Goal: Check status: Check status

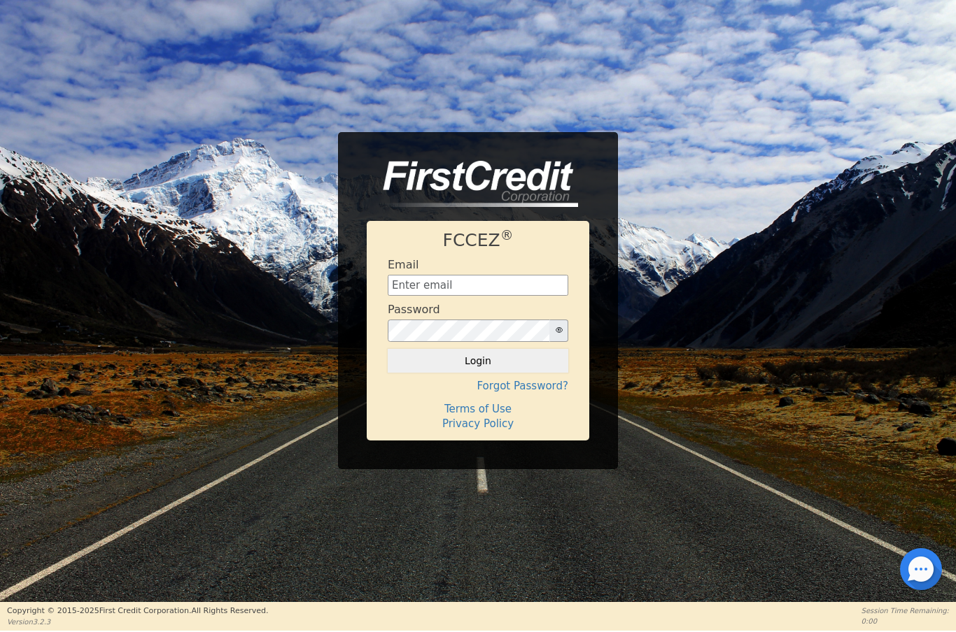
click at [468, 283] on input "text" at bounding box center [478, 285] width 180 height 21
type input "[EMAIL_ADDRESS][DOMAIN_NAME]"
click at [488, 371] on button "Login" at bounding box center [478, 361] width 180 height 24
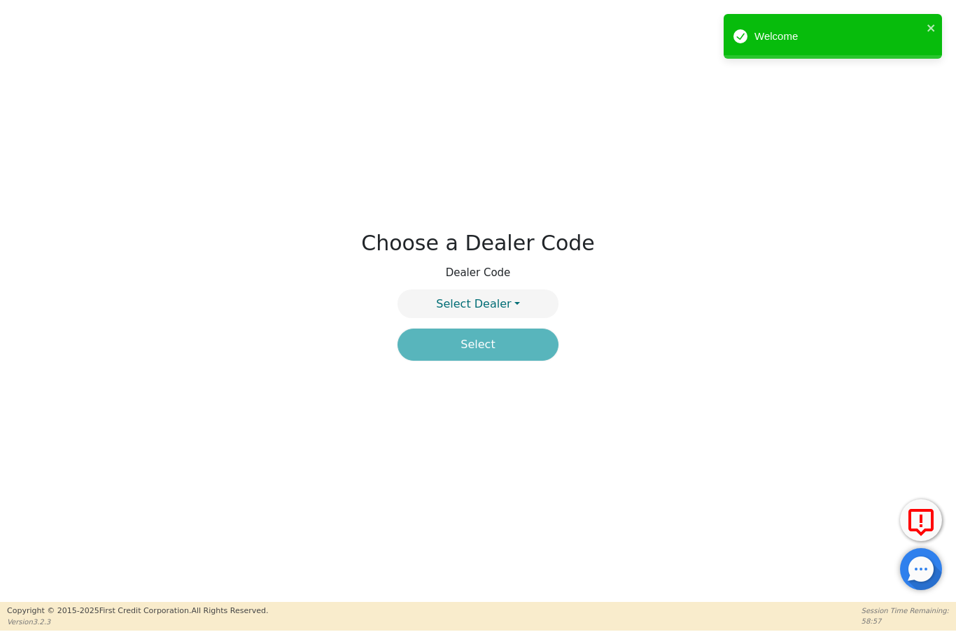
click at [515, 297] on button "Select Dealer" at bounding box center [477, 304] width 161 height 29
click at [497, 335] on link "4394A" at bounding box center [478, 337] width 160 height 19
click at [521, 341] on button "Select" at bounding box center [477, 345] width 161 height 32
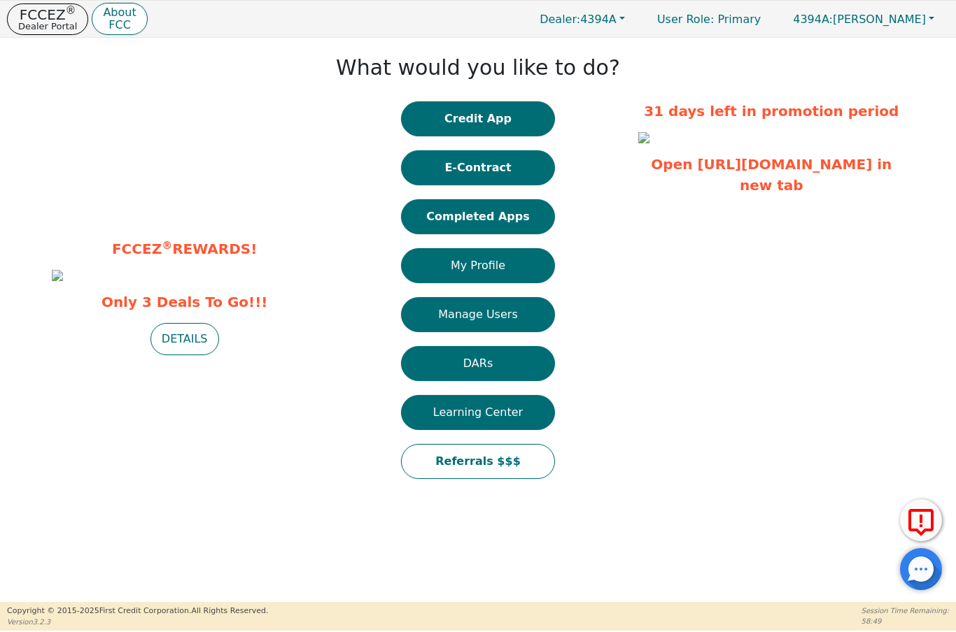
click at [506, 225] on button "Completed Apps" at bounding box center [478, 216] width 154 height 35
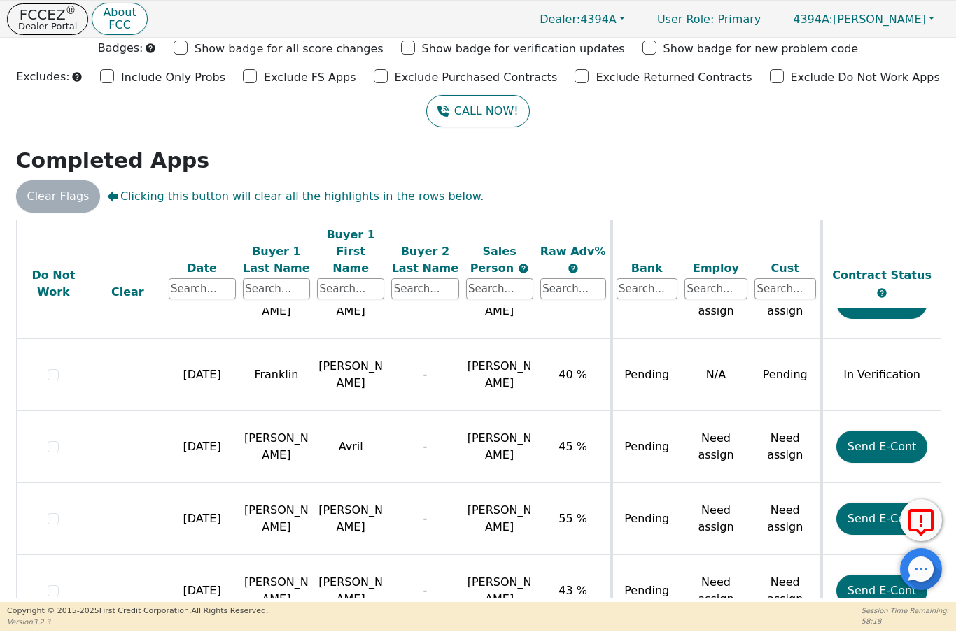
scroll to position [80, 0]
